Goal: Information Seeking & Learning: Learn about a topic

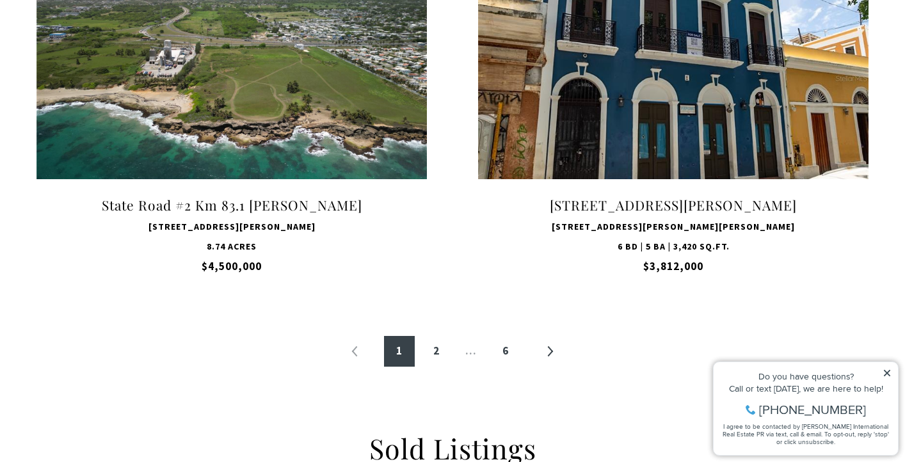
scroll to position [1278, 0]
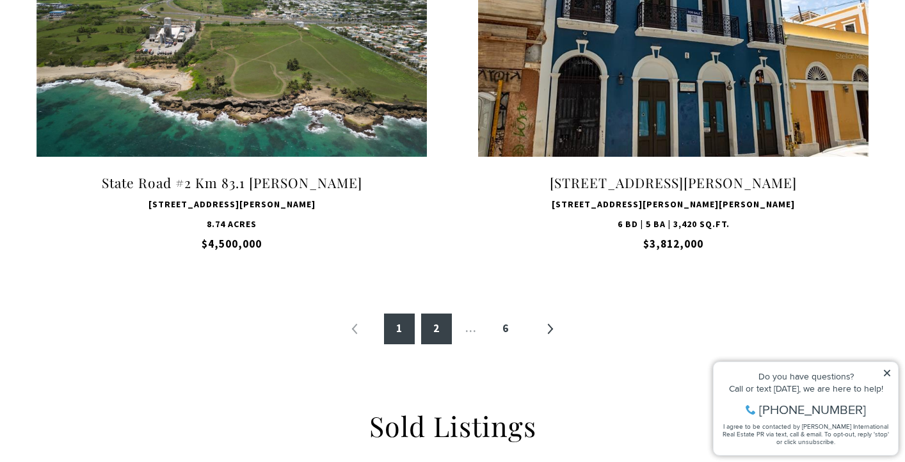
click at [433, 329] on link "2" at bounding box center [436, 329] width 31 height 31
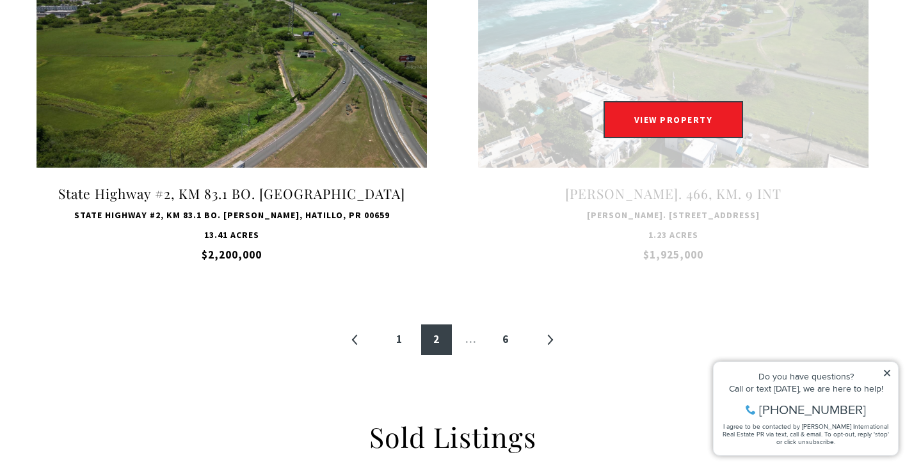
scroll to position [1262, 0]
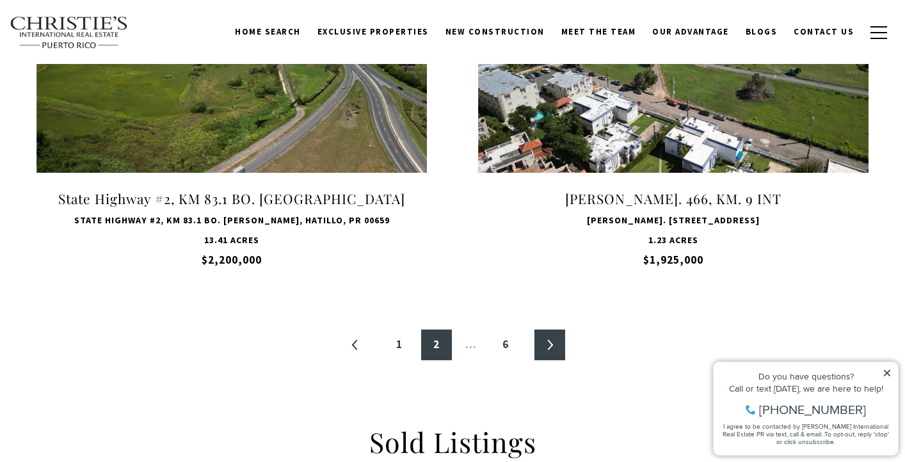
click at [548, 346] on link "»" at bounding box center [550, 345] width 31 height 31
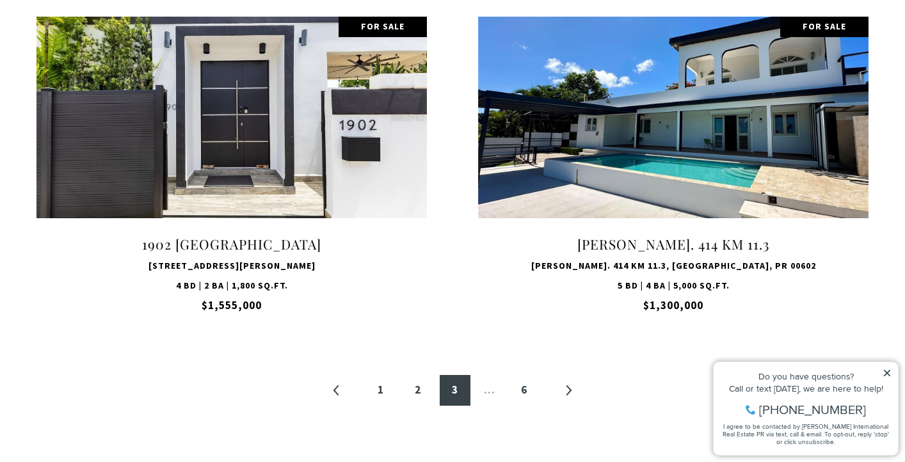
scroll to position [1217, 0]
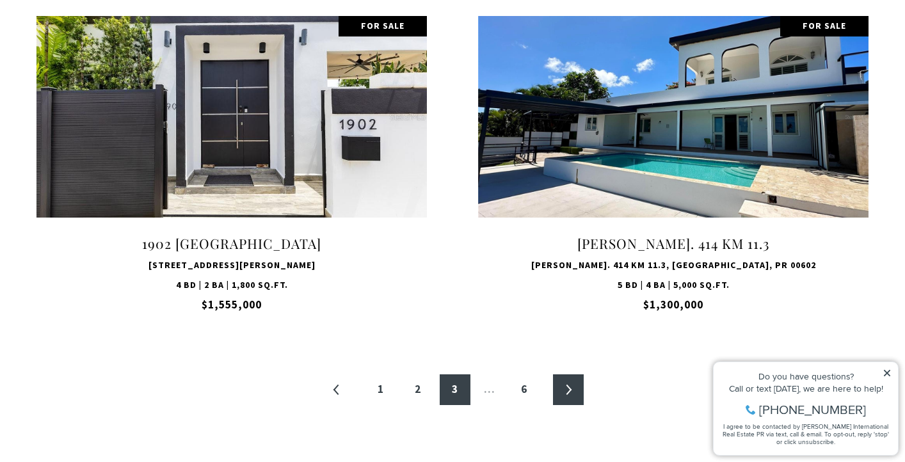
click at [569, 391] on link "»" at bounding box center [568, 390] width 31 height 31
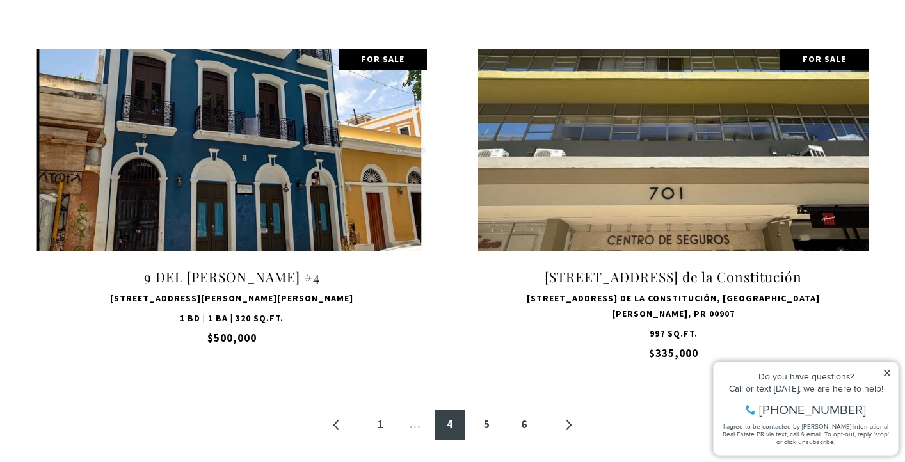
scroll to position [1192, 0]
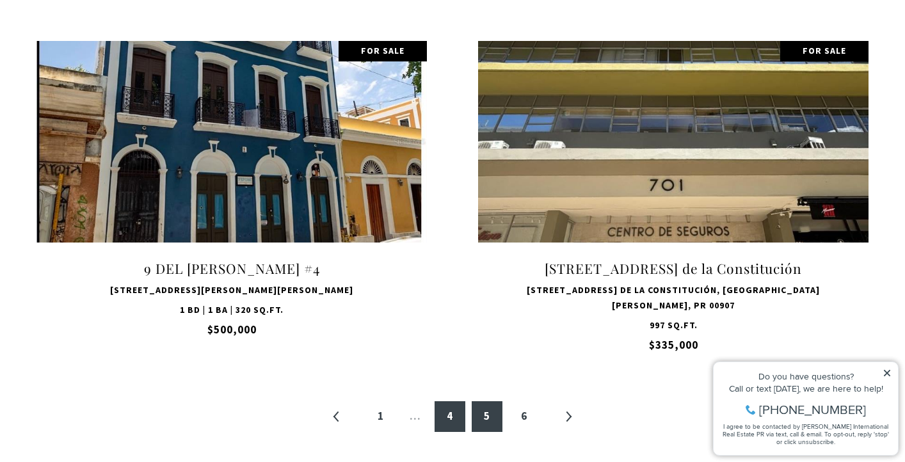
click at [487, 418] on link "5" at bounding box center [487, 417] width 31 height 31
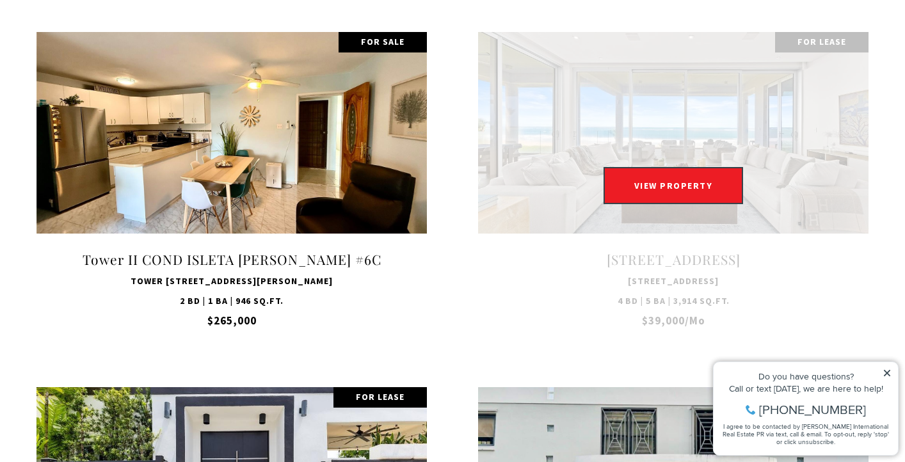
scroll to position [496, 0]
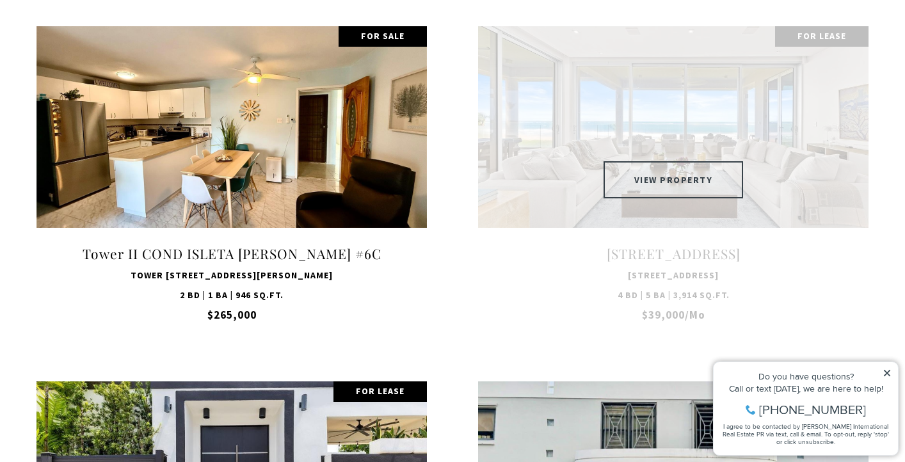
click at [656, 181] on button "VIEW PROPERTY" at bounding box center [674, 179] width 140 height 37
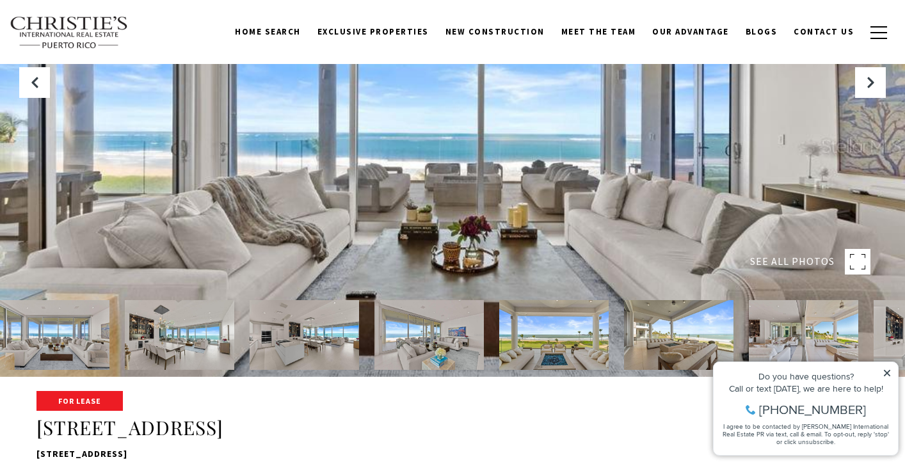
scroll to position [91, 0]
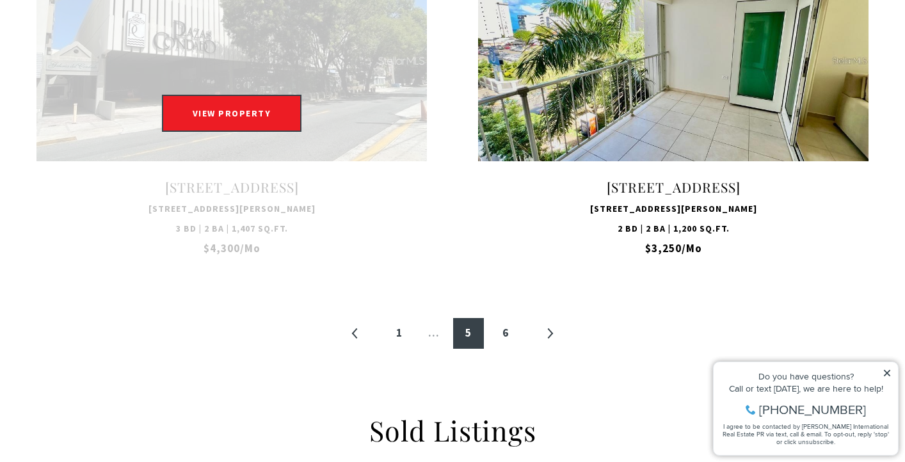
scroll to position [1279, 0]
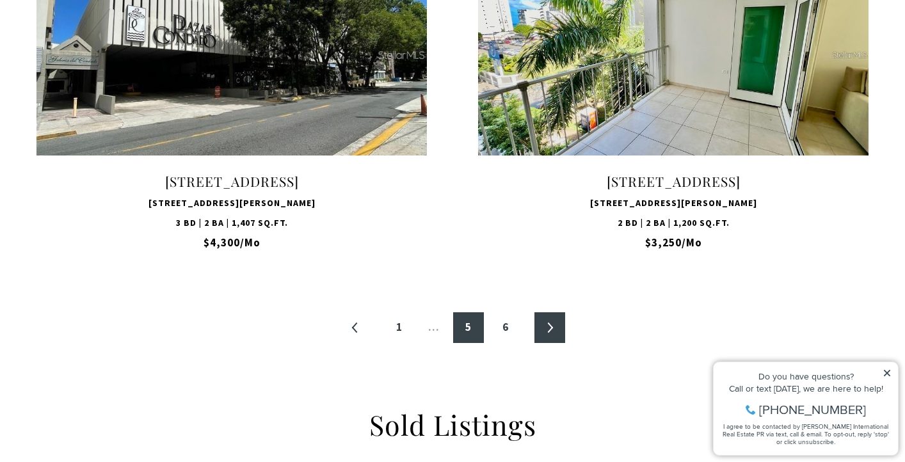
click at [549, 329] on link "»" at bounding box center [550, 327] width 31 height 31
